Goal: Transaction & Acquisition: Purchase product/service

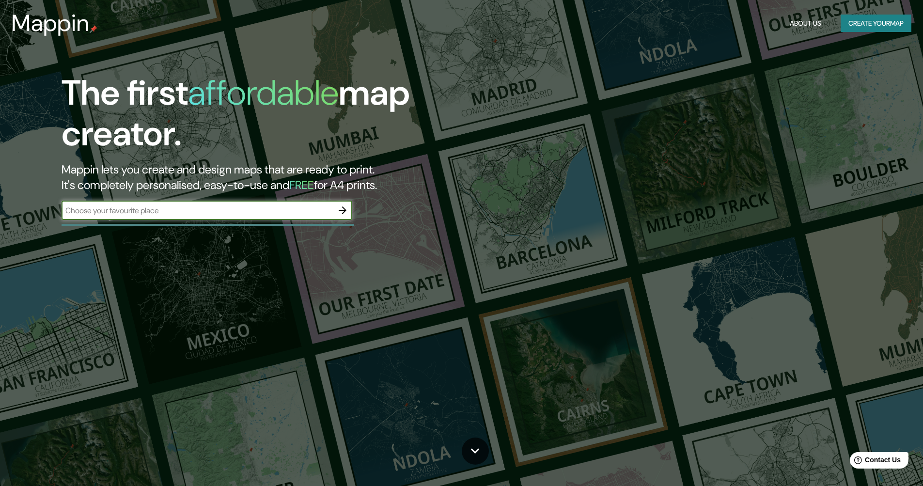
click at [263, 215] on input "text" at bounding box center [197, 210] width 271 height 11
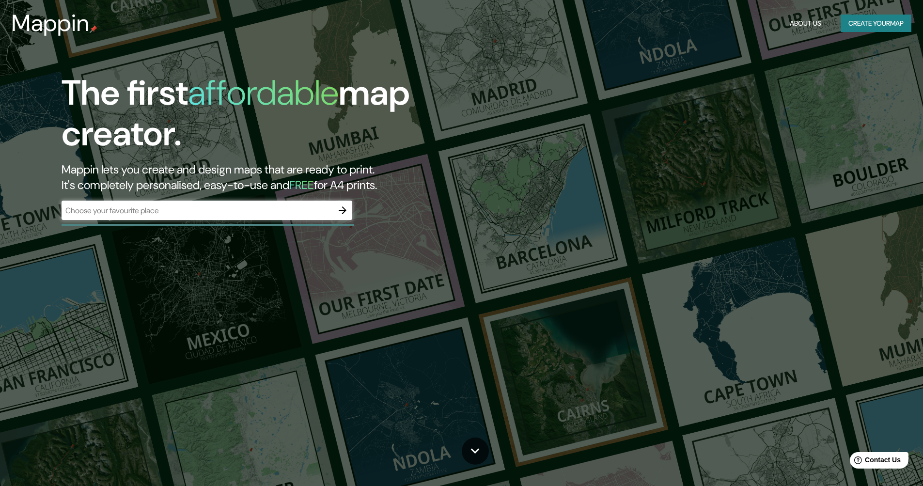
click at [295, 202] on div "​" at bounding box center [207, 209] width 291 height 19
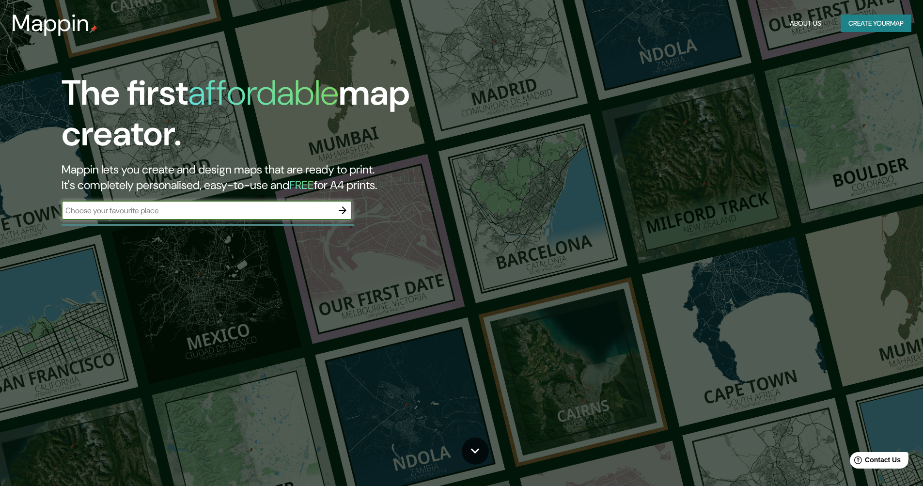
click at [235, 203] on div "​" at bounding box center [207, 209] width 291 height 19
type input "[GEOGRAPHIC_DATA]"
click at [342, 211] on icon "button" at bounding box center [343, 210] width 12 height 12
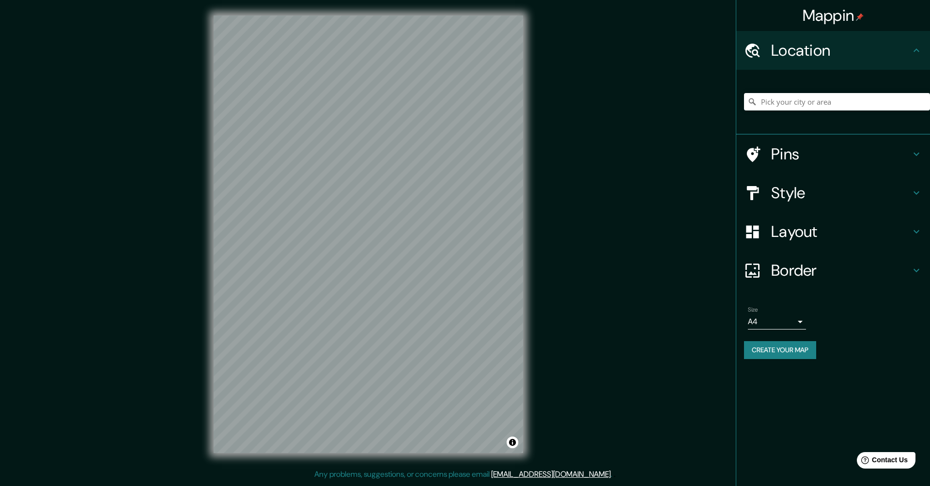
click at [801, 157] on h4 "Pins" at bounding box center [840, 153] width 139 height 19
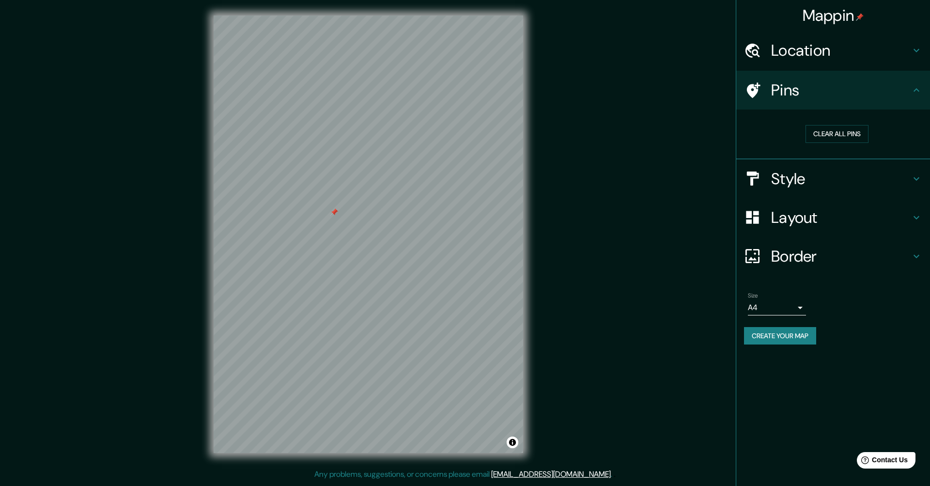
click at [334, 213] on div at bounding box center [334, 212] width 8 height 8
click at [831, 260] on h4 "Border" at bounding box center [840, 255] width 139 height 19
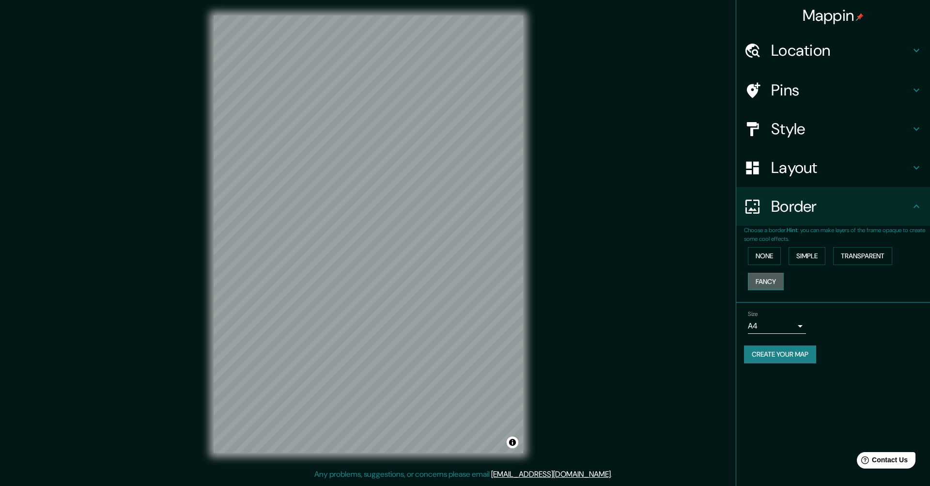
click at [763, 286] on button "Fancy" at bounding box center [766, 282] width 36 height 18
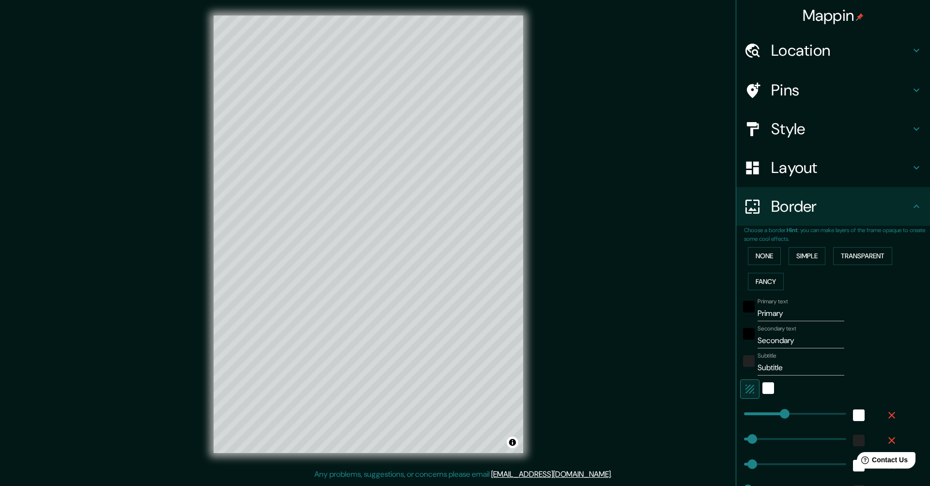
click at [783, 170] on h4 "Layout" at bounding box center [840, 167] width 139 height 19
type input "256"
type input "51"
type input "26"
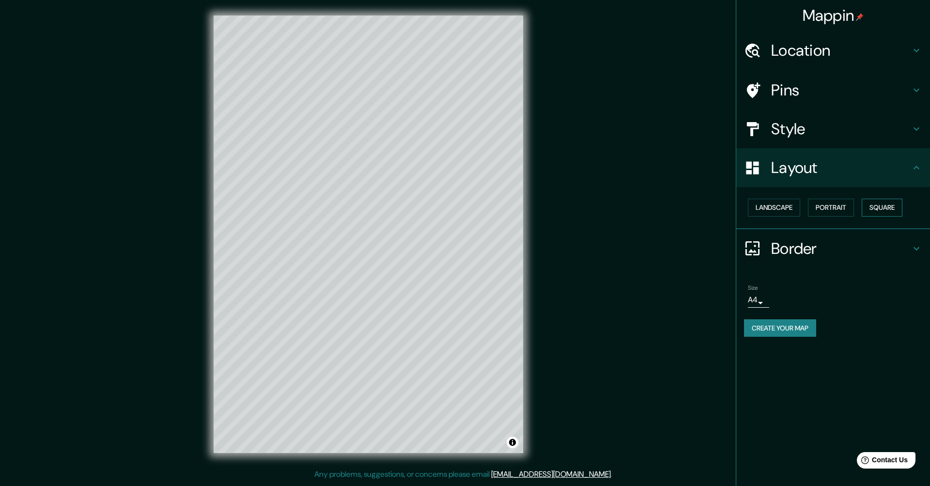
click at [873, 208] on button "Square" at bounding box center [882, 208] width 41 height 18
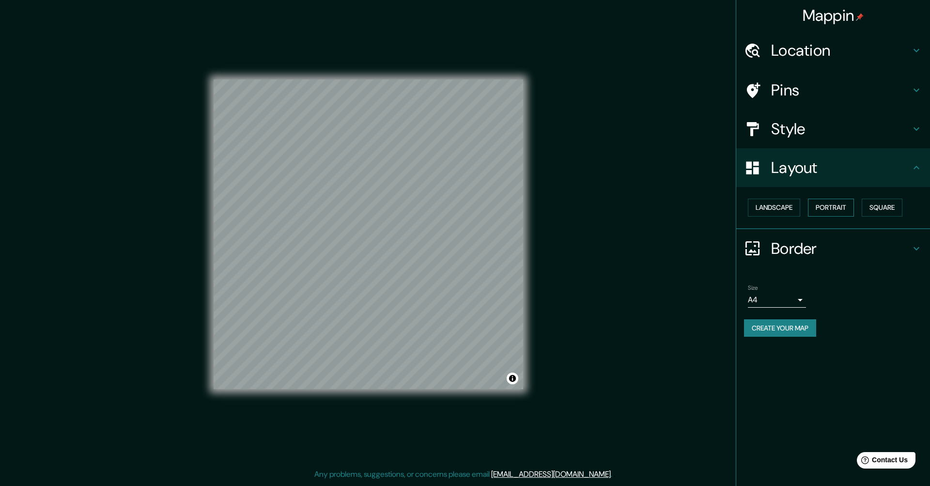
click at [843, 213] on button "Portrait" at bounding box center [831, 208] width 46 height 18
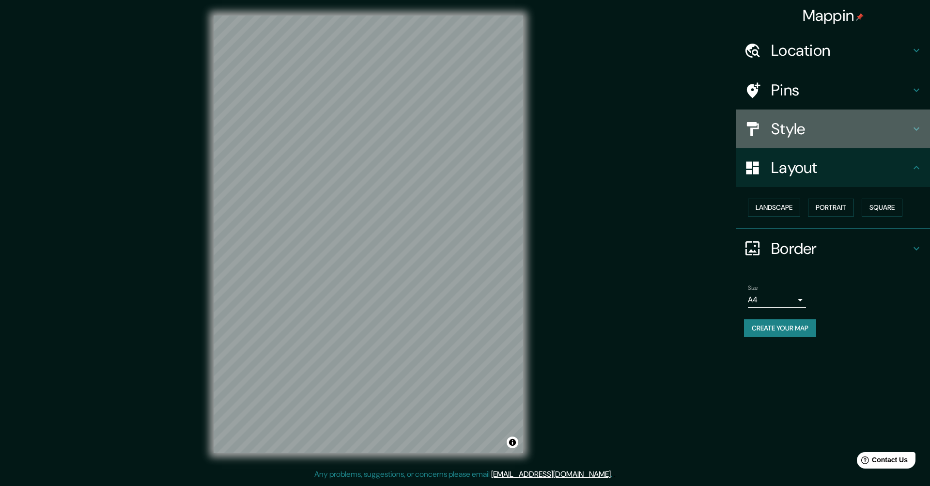
click at [773, 136] on h4 "Style" at bounding box center [840, 128] width 139 height 19
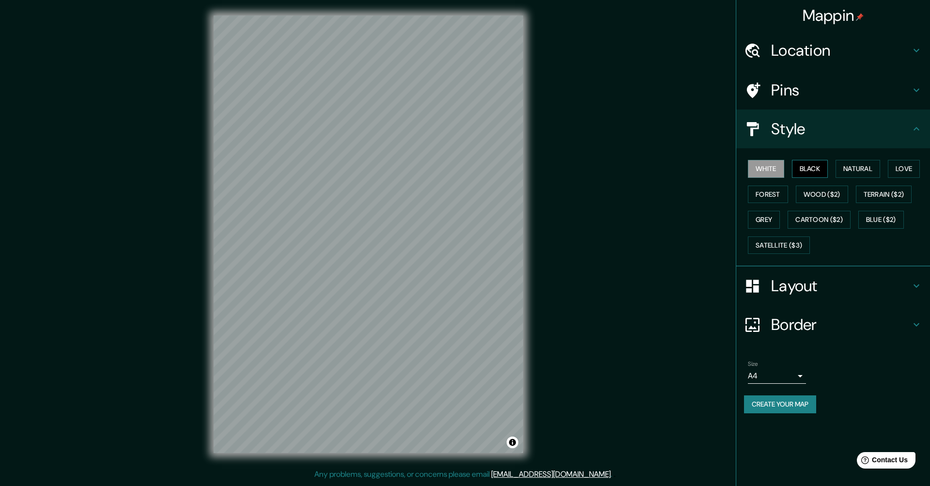
click at [813, 169] on button "Black" at bounding box center [810, 169] width 36 height 18
click at [852, 171] on button "Natural" at bounding box center [857, 169] width 45 height 18
click at [905, 166] on button "Love" at bounding box center [904, 169] width 32 height 18
click at [882, 195] on button "Terrain ($2)" at bounding box center [884, 194] width 56 height 18
click at [879, 222] on button "Blue ($2)" at bounding box center [881, 220] width 46 height 18
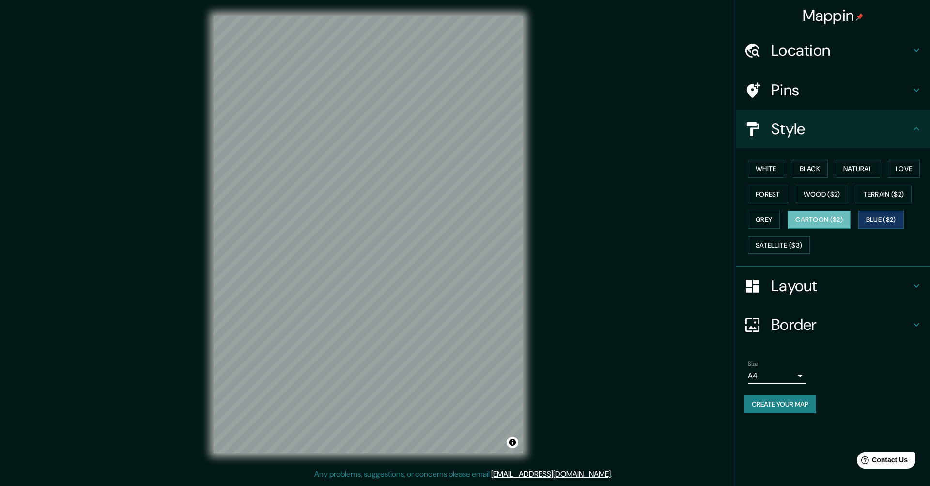
click at [832, 219] on button "Cartoon ($2)" at bounding box center [818, 220] width 63 height 18
click at [762, 217] on button "Grey" at bounding box center [764, 220] width 32 height 18
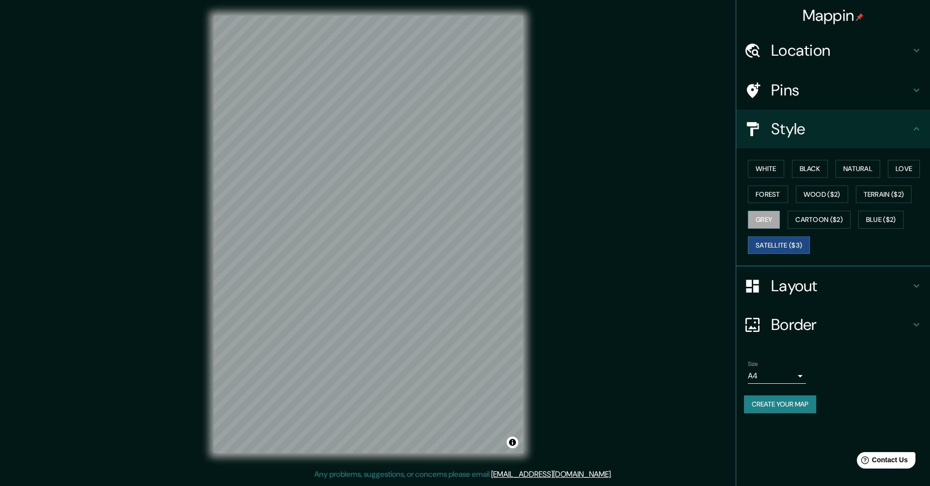
click at [784, 247] on button "Satellite ($3)" at bounding box center [779, 245] width 62 height 18
click at [771, 167] on button "White" at bounding box center [766, 169] width 36 height 18
